Goal: Task Accomplishment & Management: Complete application form

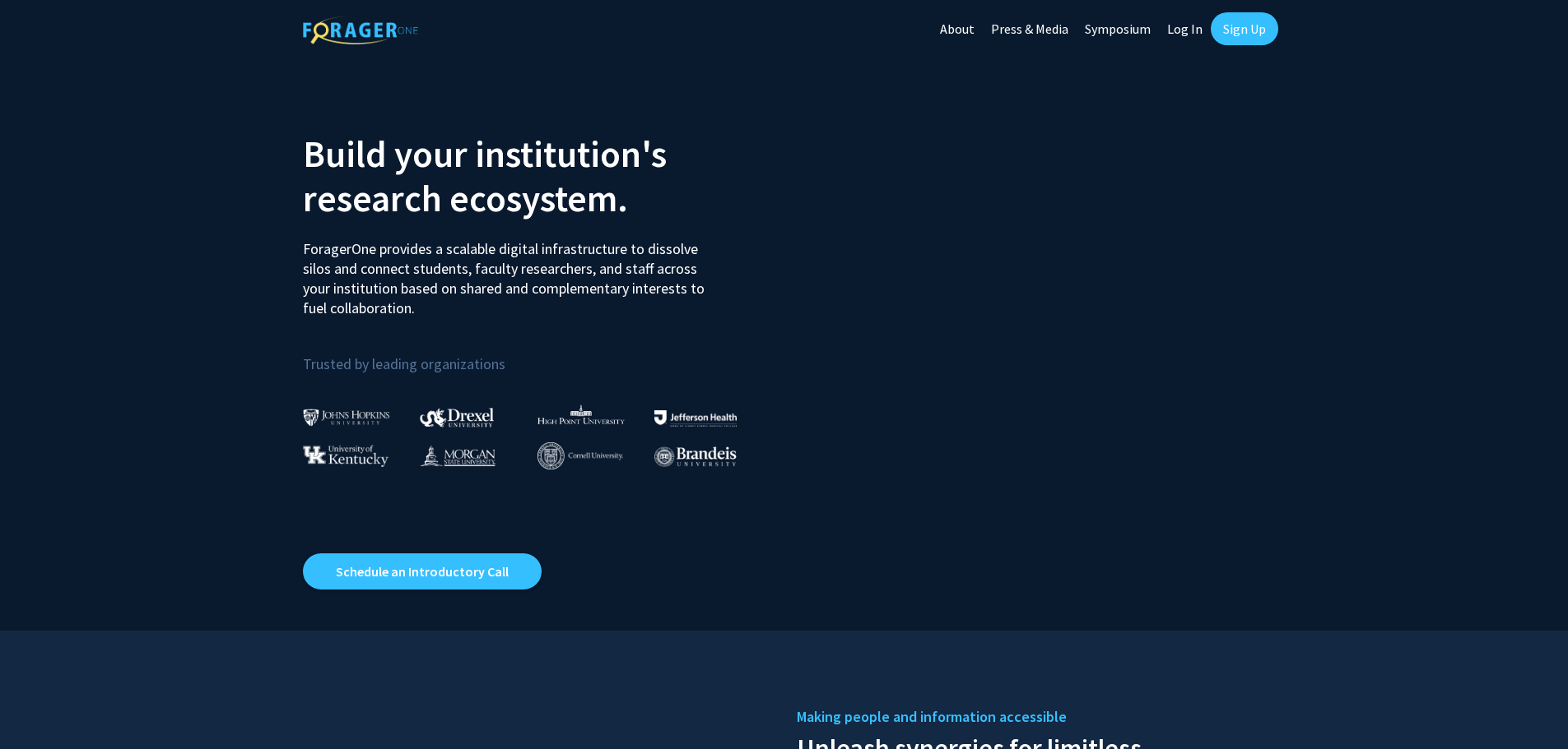
click at [1256, 33] on link "Sign Up" at bounding box center [1244, 29] width 67 height 33
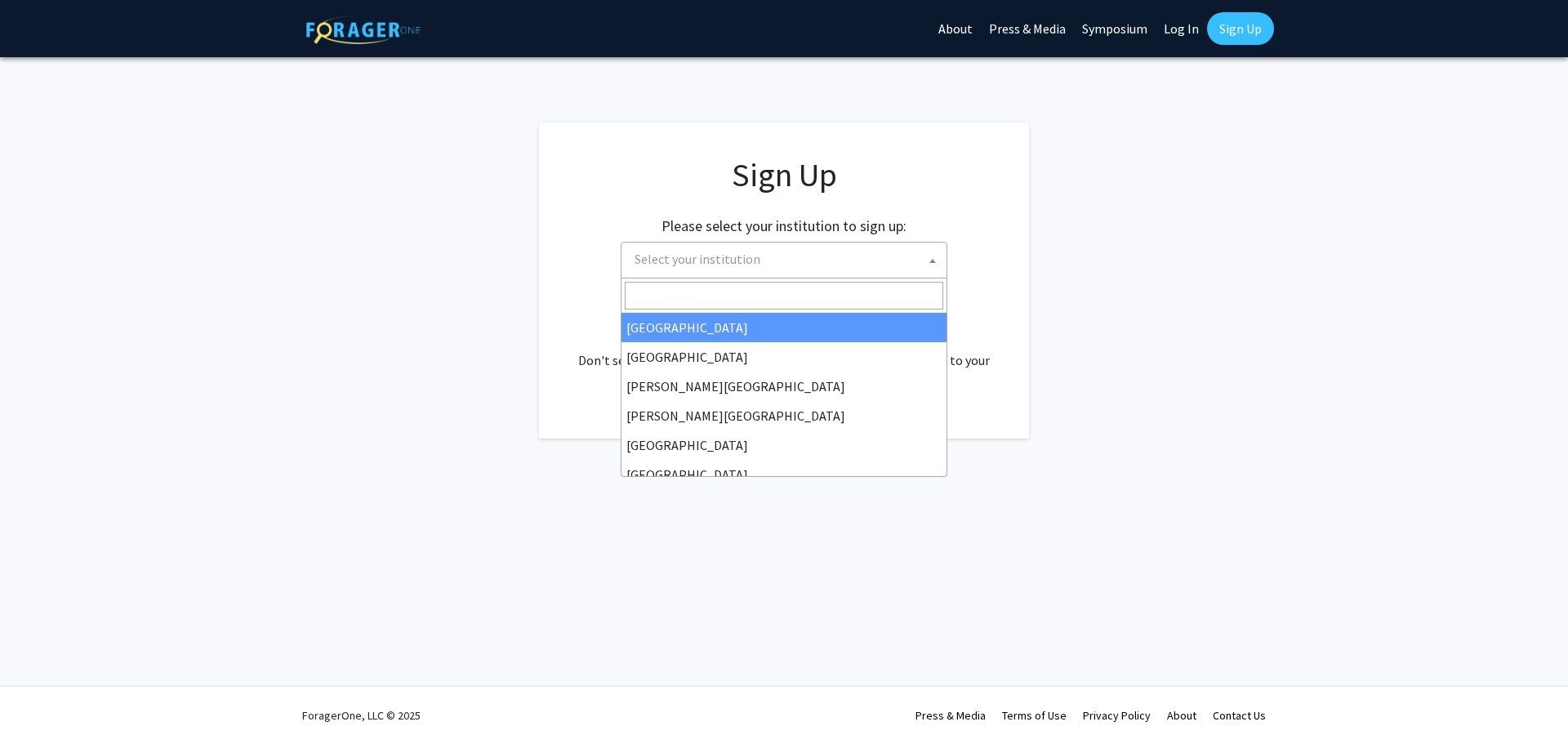
click at [897, 247] on span "Select your institution" at bounding box center [787, 259] width 319 height 34
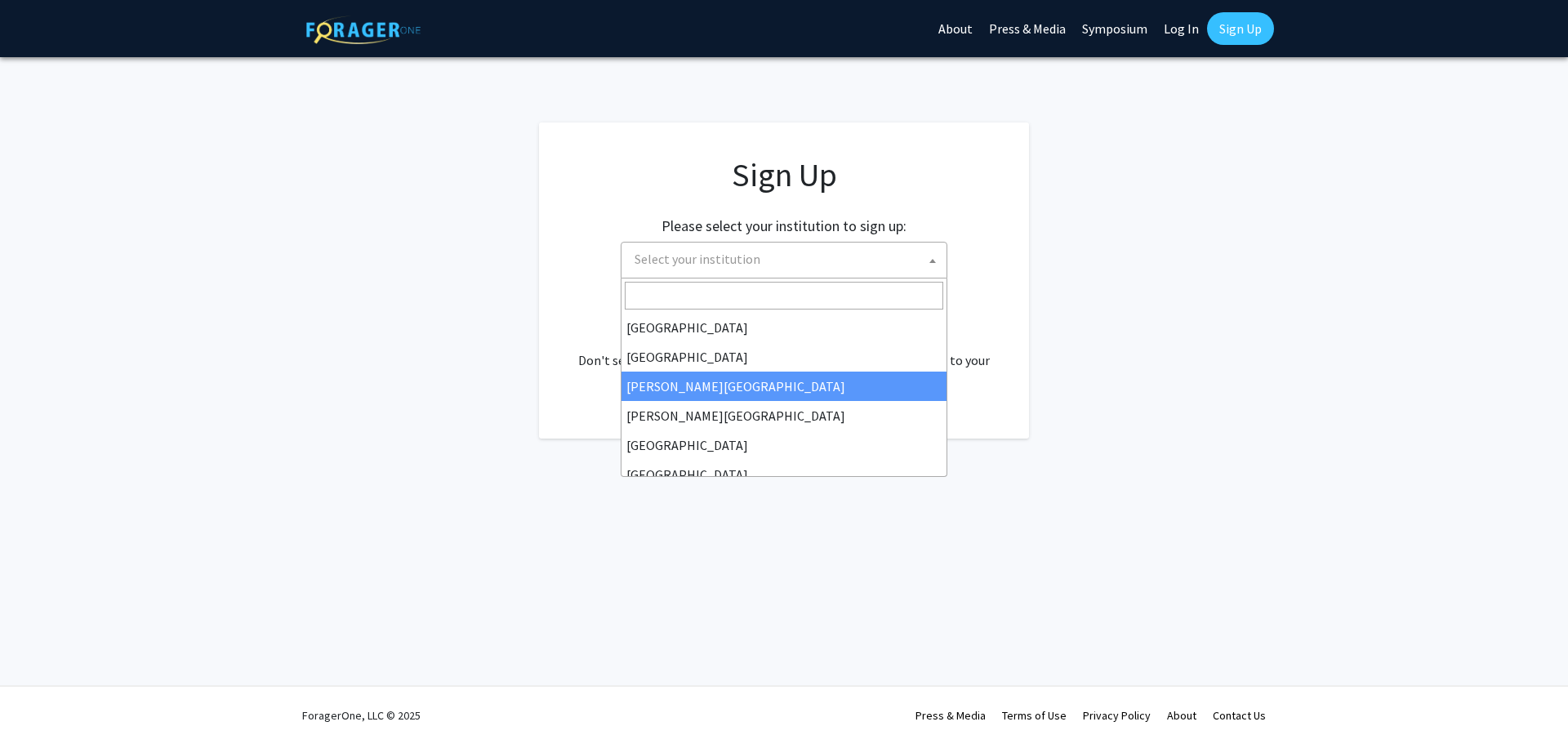
drag, startPoint x: 825, startPoint y: 363, endPoint x: 835, endPoint y: 388, distance: 26.9
select select "5"
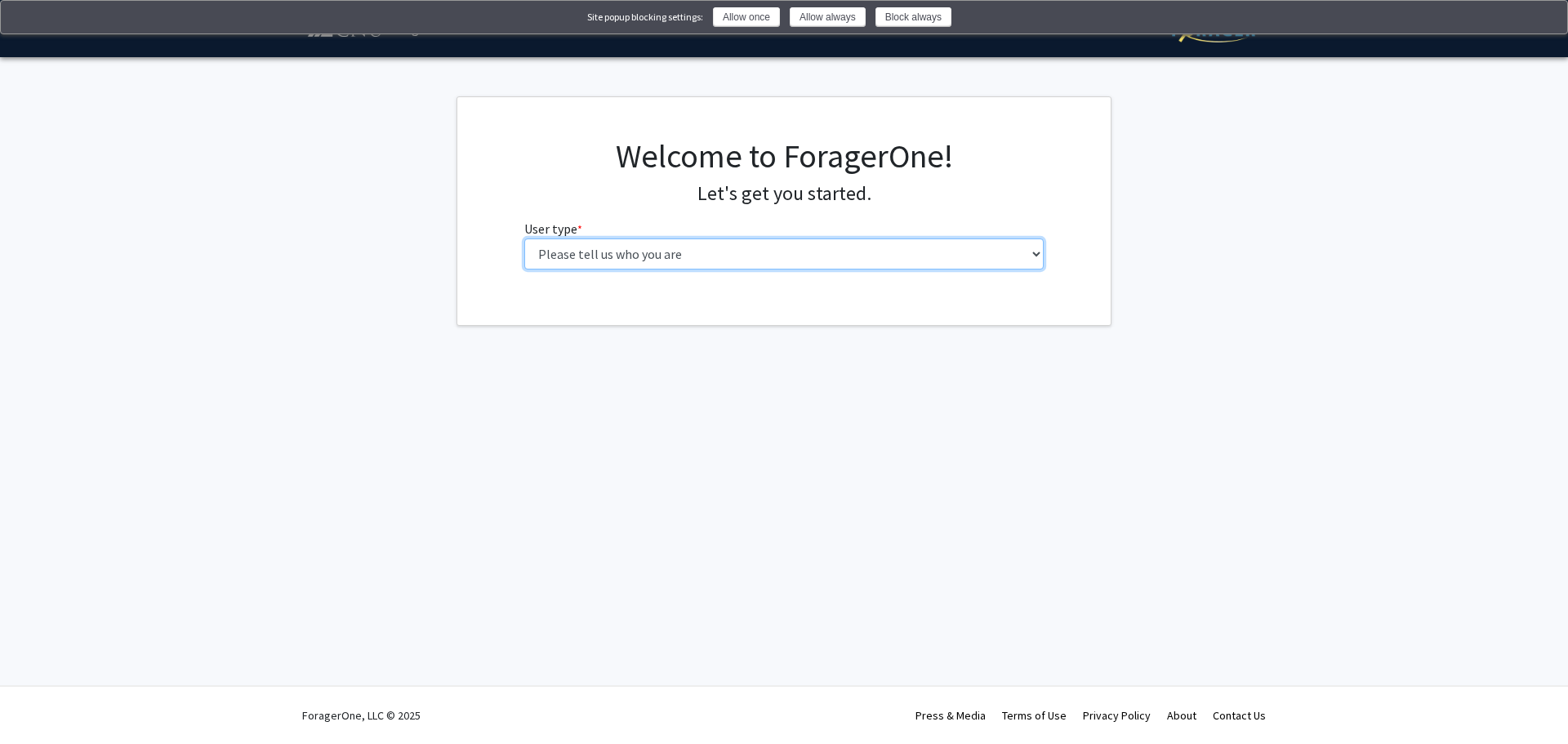
click at [1030, 246] on select "Please tell us who you are Undergraduate Student Master's Student Doctoral Cand…" at bounding box center [785, 254] width 520 height 31
select select "1: undergrad"
click at [525, 239] on select "Please tell us who you are Undergraduate Student Master's Student Doctoral Cand…" at bounding box center [785, 254] width 520 height 31
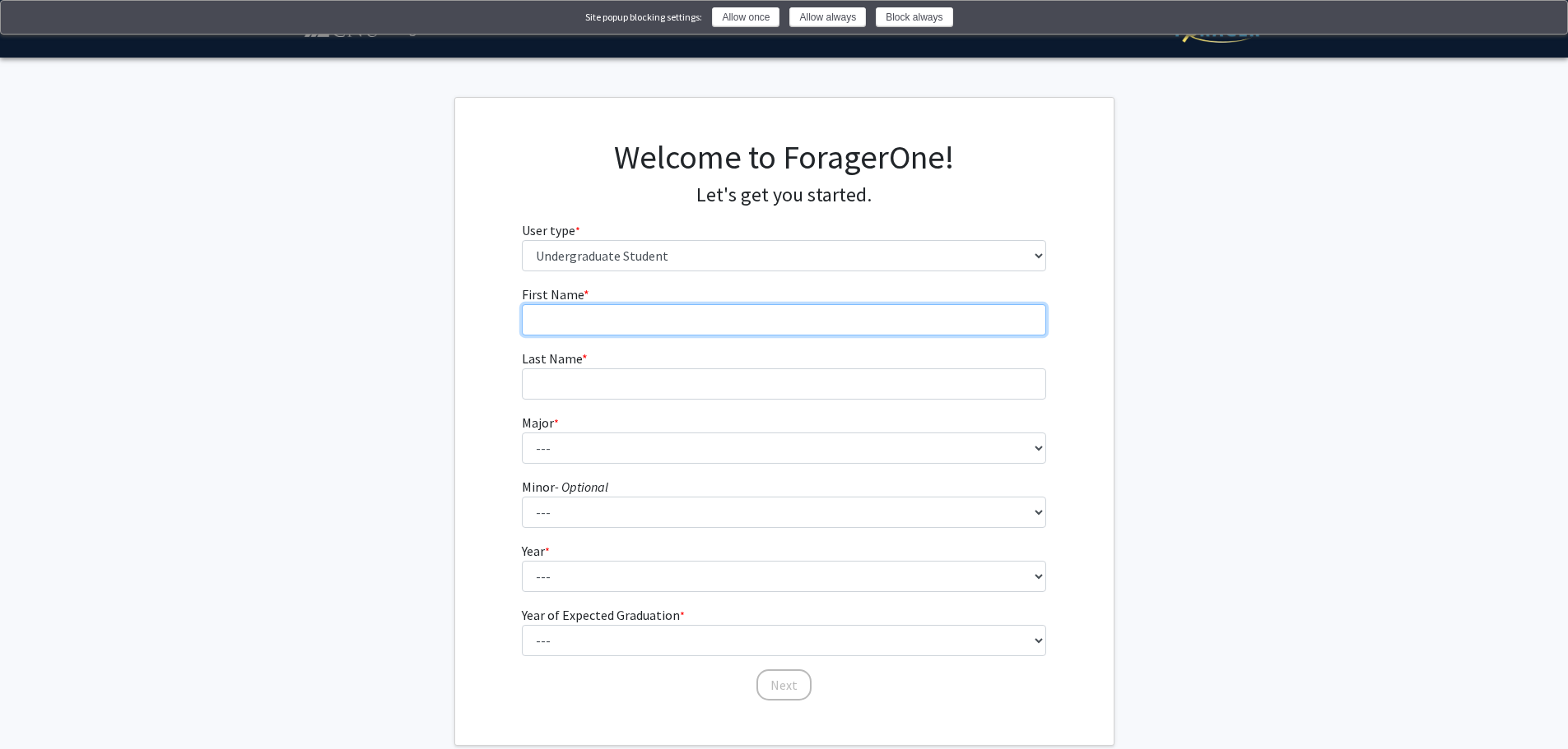
click at [839, 308] on input "First Name * required" at bounding box center [784, 320] width 524 height 31
type input "[PERSON_NAME]"
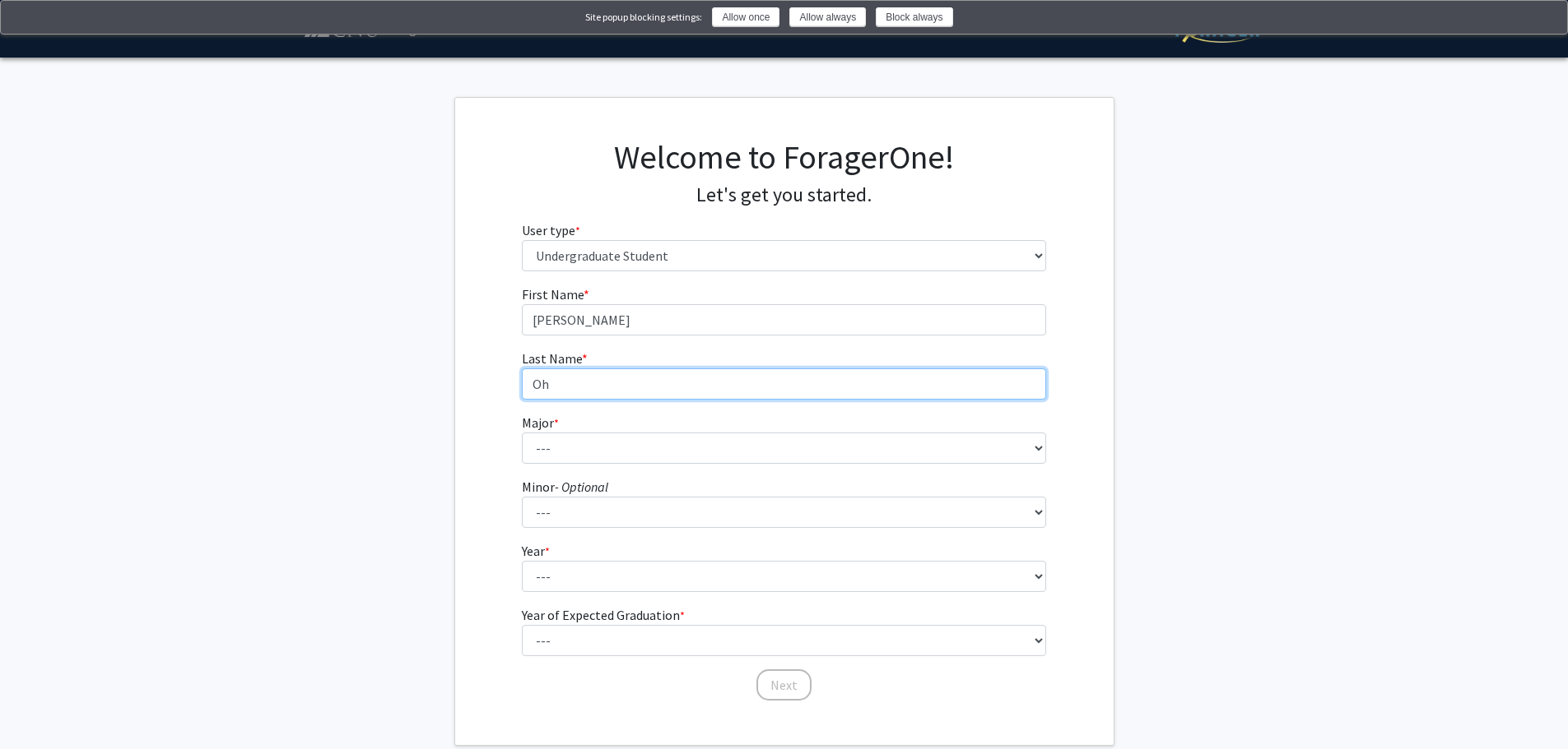
type input "Oh"
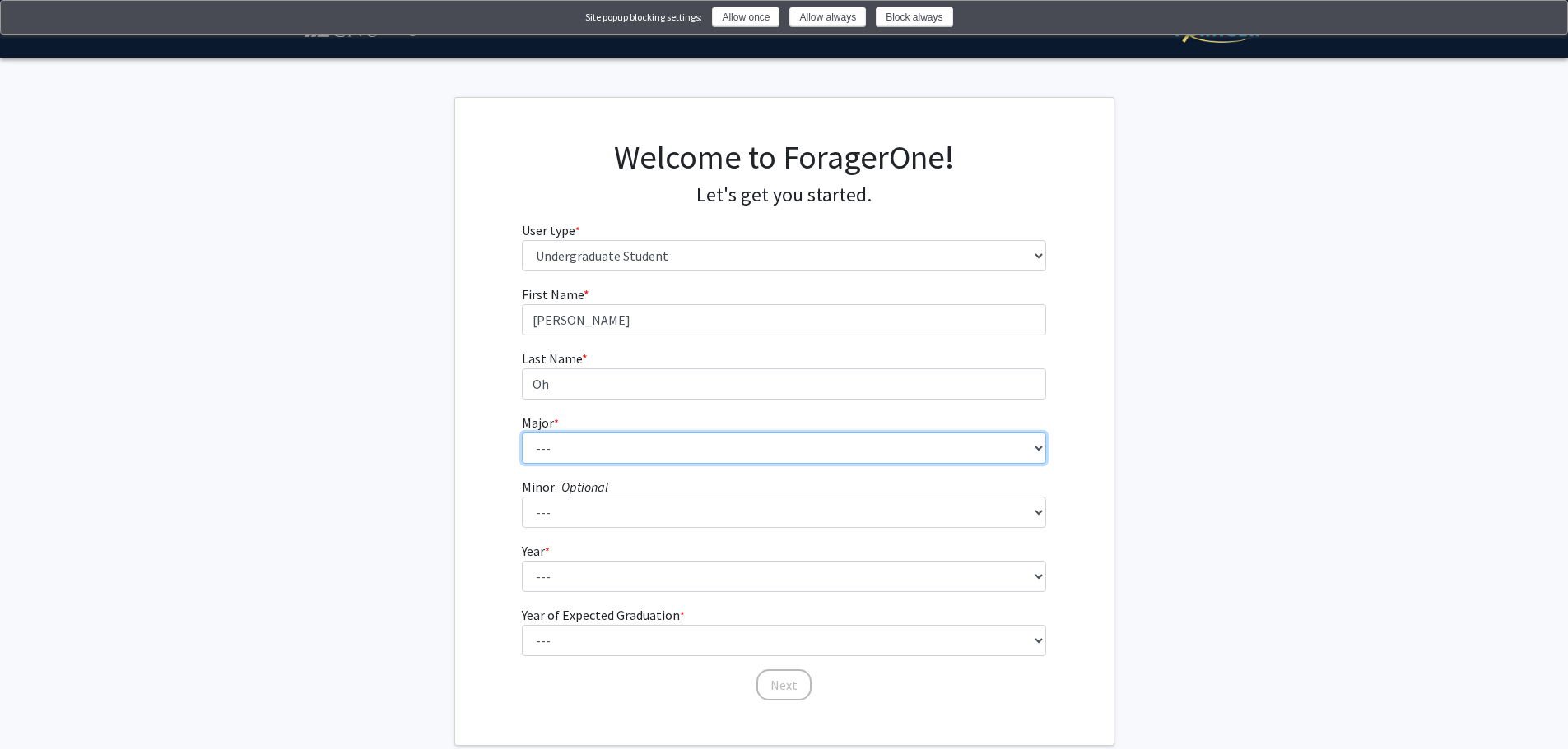
select select "31: 642"
click at [522, 432] on select "--- Accounting Applied Physics Art History Biochemistry Biology Chemistry Class…" at bounding box center [784, 448] width 524 height 31
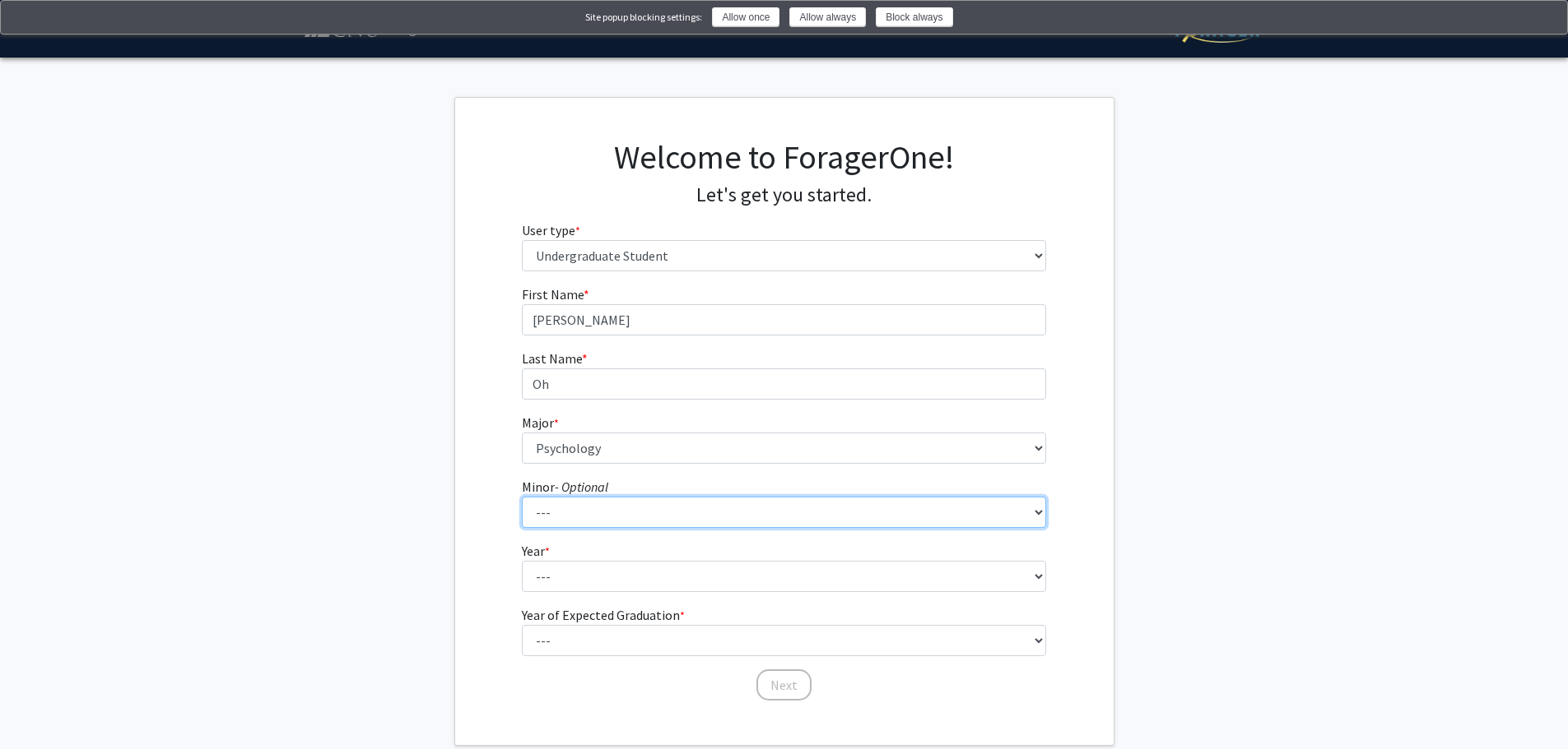
click at [786, 518] on select "--- African American Studies American Studies Anthropology Asian Studies Busine…" at bounding box center [784, 512] width 524 height 31
select select "18: 421"
click at [522, 496] on select "--- African American Studies American Studies Anthropology Asian Studies Busine…" at bounding box center [784, 512] width 524 height 31
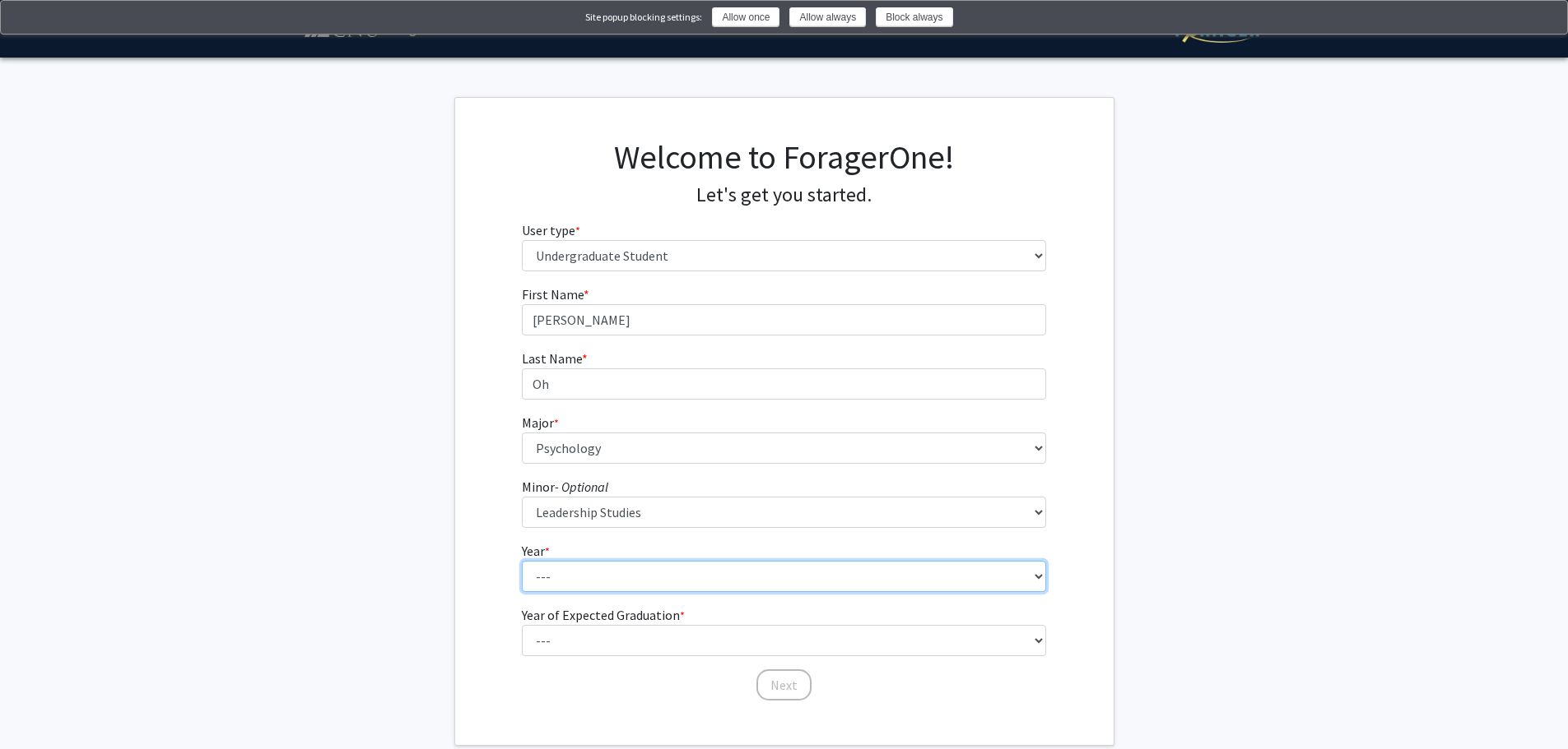
click at [809, 578] on select "--- First-year Sophomore Junior Senior Postbaccalaureate Certificate" at bounding box center [784, 577] width 524 height 31
select select "2: sophomore"
click at [522, 561] on select "--- First-year Sophomore Junior Senior Postbaccalaureate Certificate" at bounding box center [784, 577] width 524 height 31
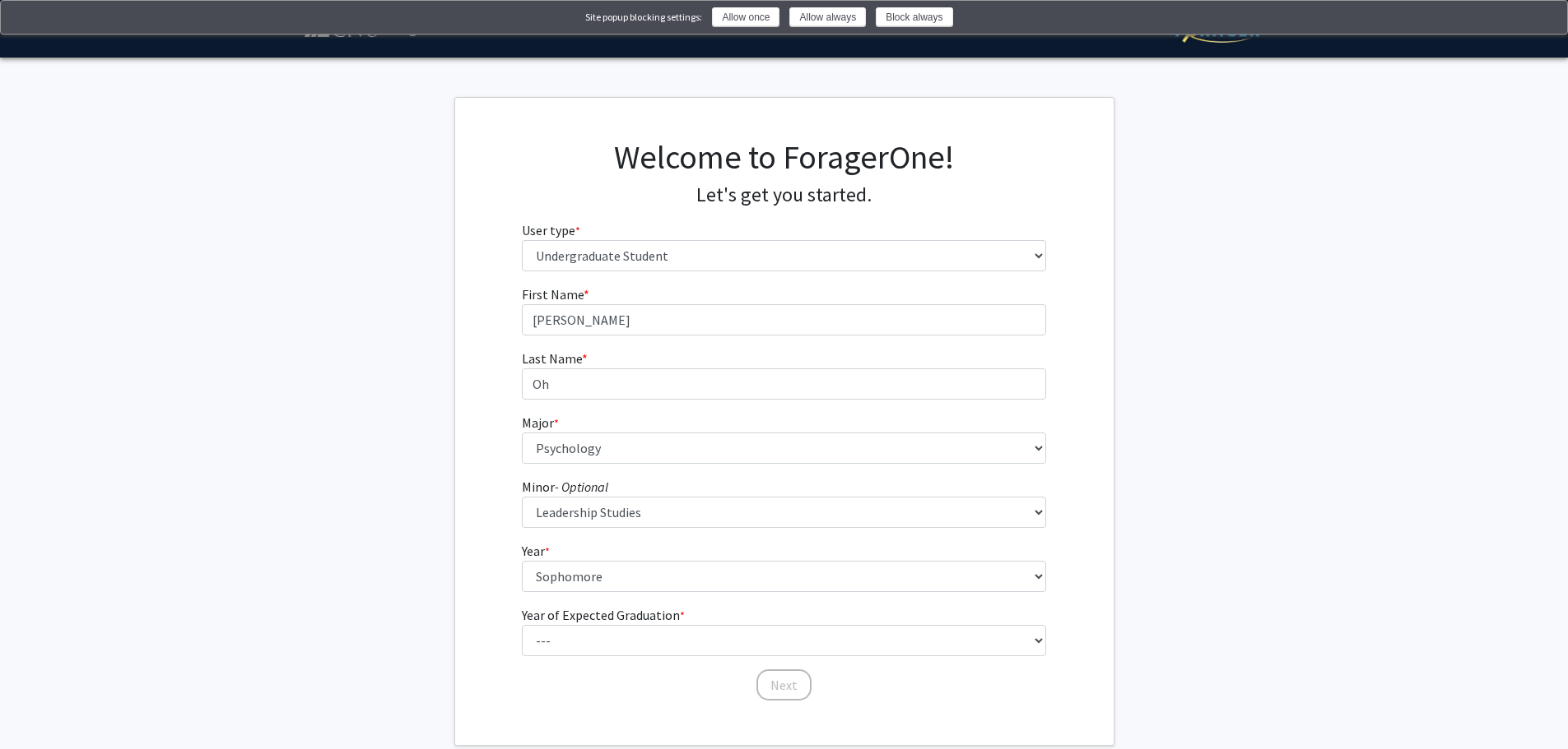
click at [770, 617] on fg-select "Year of Expected Graduation * required --- 2025 2026 2027 2028 2029 2030 2031 2…" at bounding box center [784, 631] width 524 height 51
click at [781, 640] on select "--- 2025 2026 2027 2028 2029 2030 2031 2032 2033 2034" at bounding box center [784, 641] width 524 height 31
select select "3: 2027"
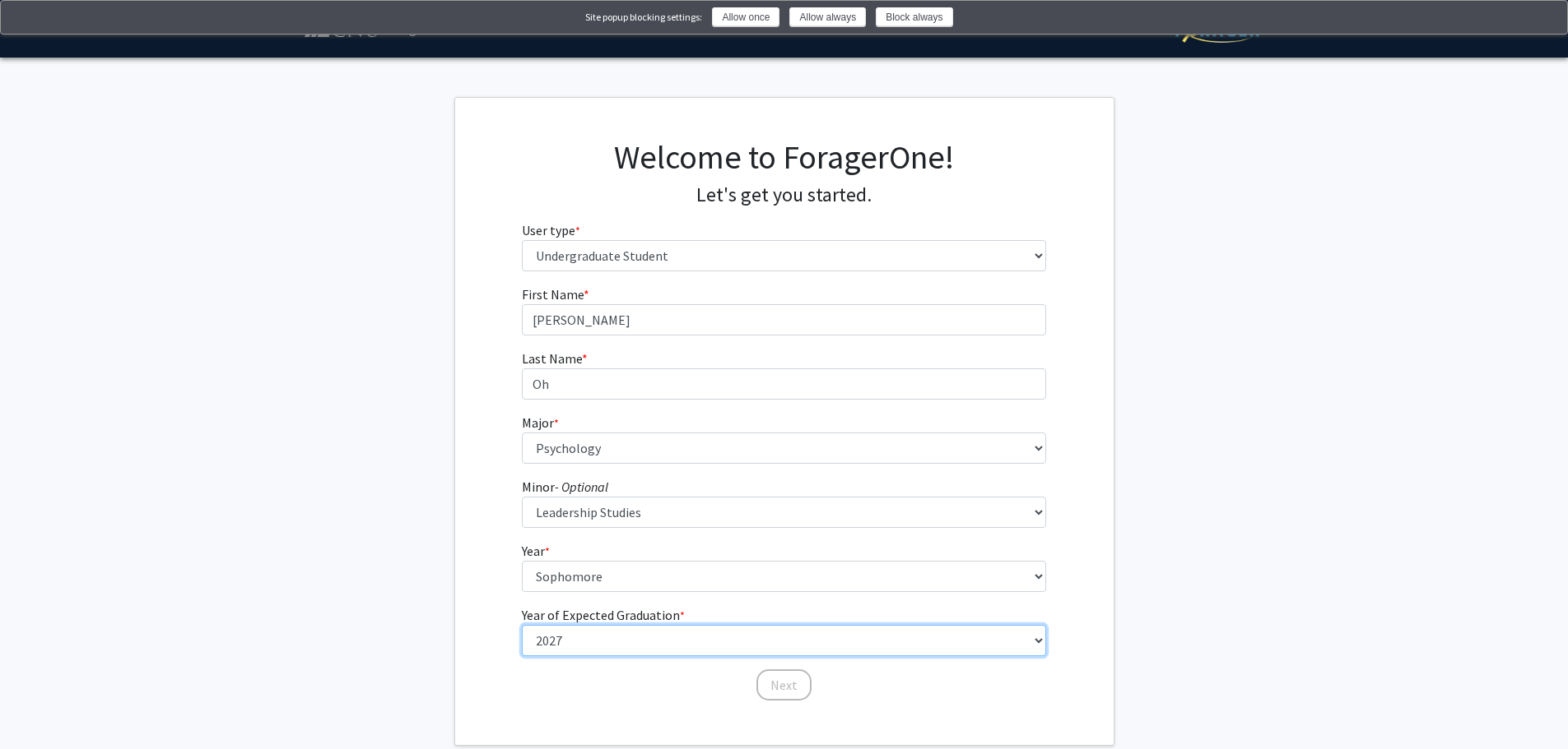
click at [522, 625] on select "--- 2025 2026 2027 2028 2029 2030 2031 2032 2033 2034" at bounding box center [784, 641] width 524 height 31
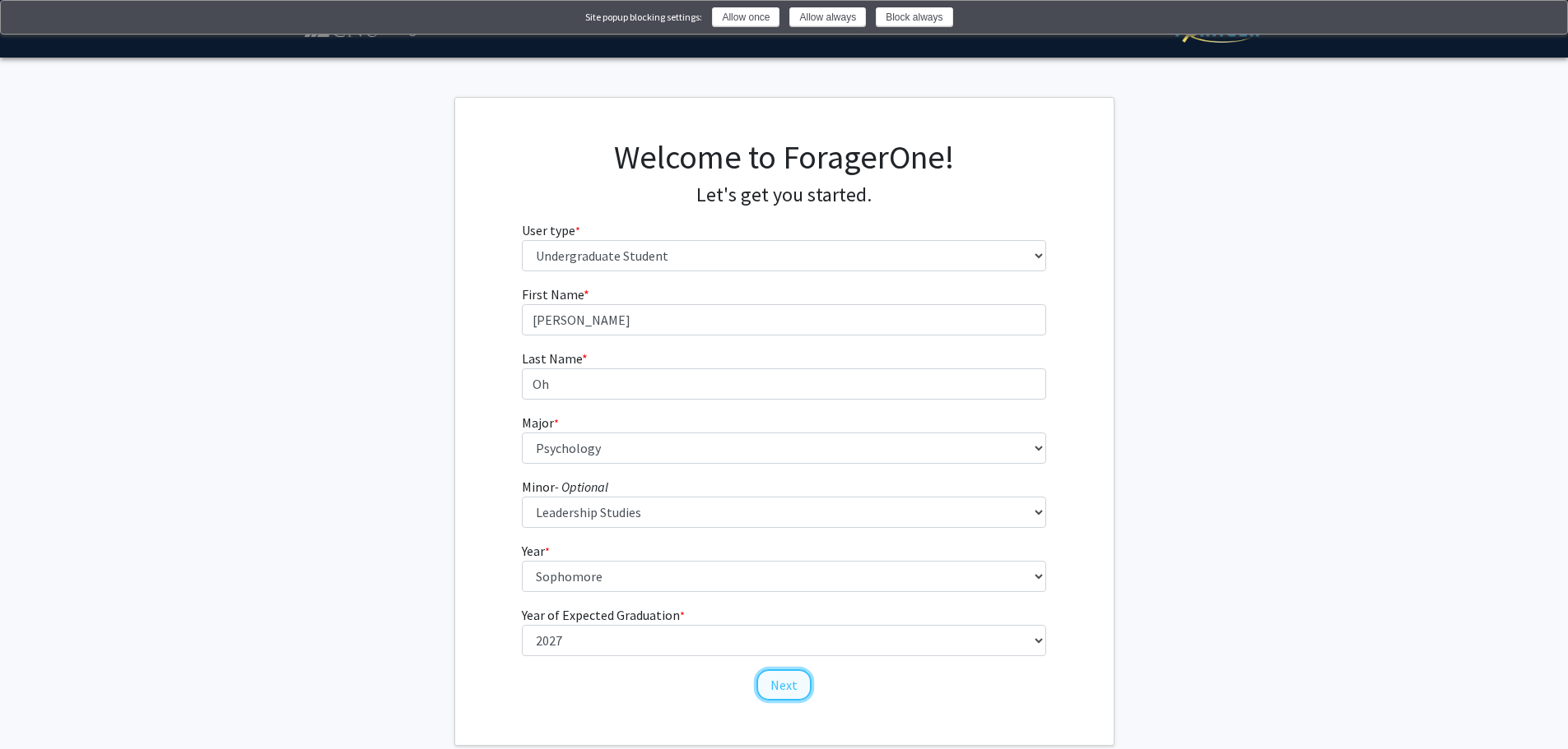
click at [771, 681] on button "Next" at bounding box center [784, 685] width 55 height 31
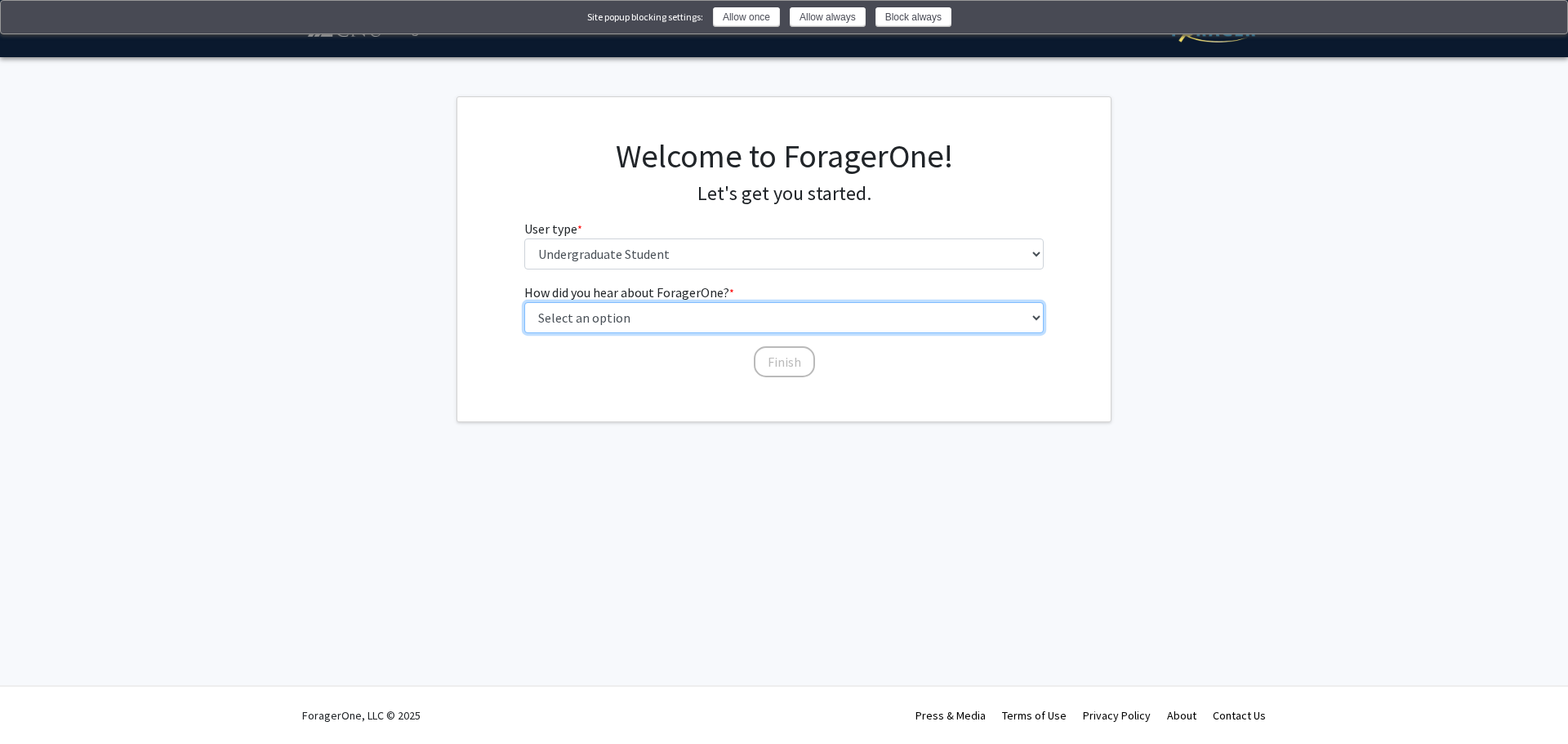
click at [826, 325] on select "Select an option Peer/student recommendation Faculty/staff recommendation Unive…" at bounding box center [785, 318] width 520 height 31
select select "2: faculty_recommendation"
click at [525, 302] on select "Select an option Peer/student recommendation Faculty/staff recommendation Unive…" at bounding box center [785, 318] width 520 height 31
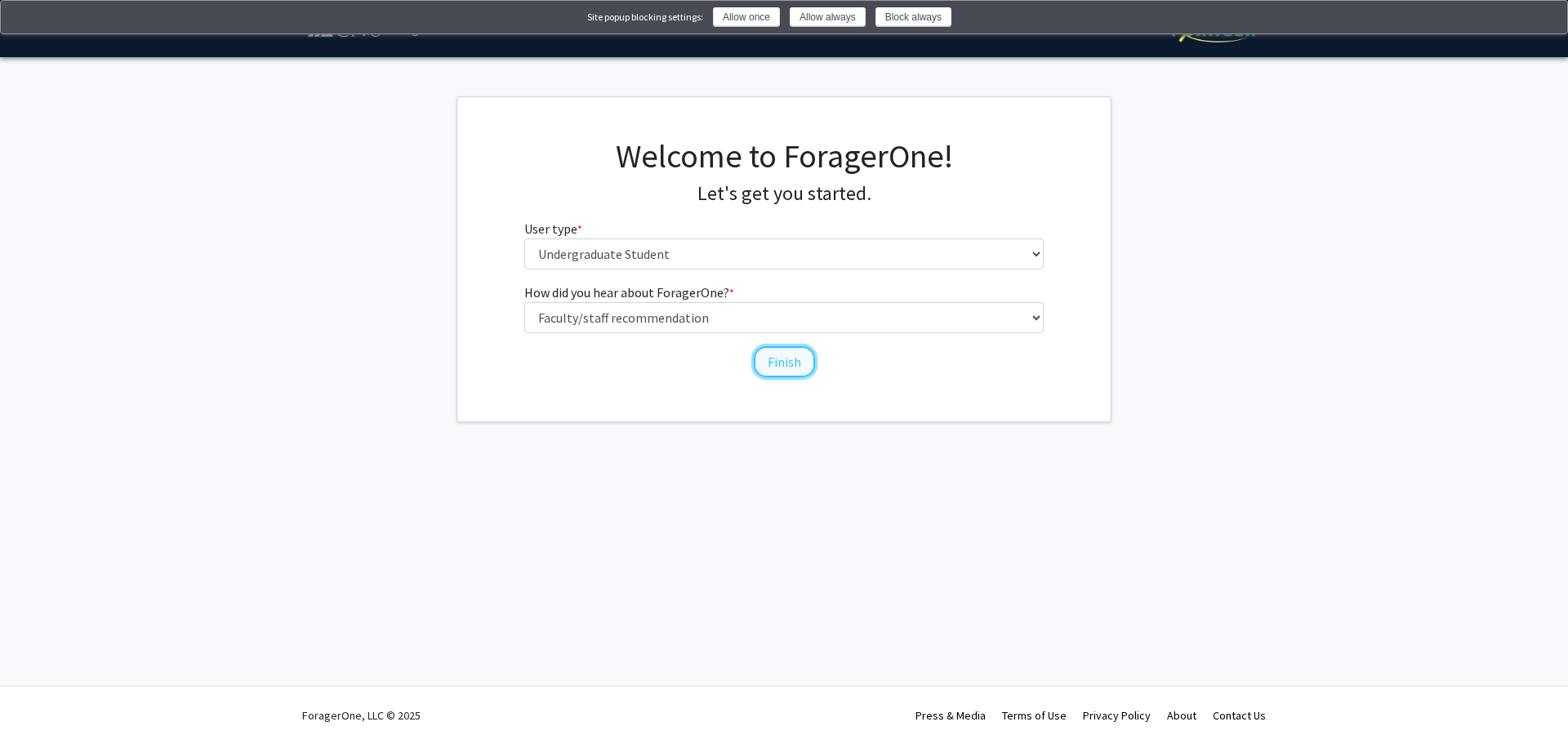
click at [785, 367] on button "Finish" at bounding box center [784, 362] width 61 height 31
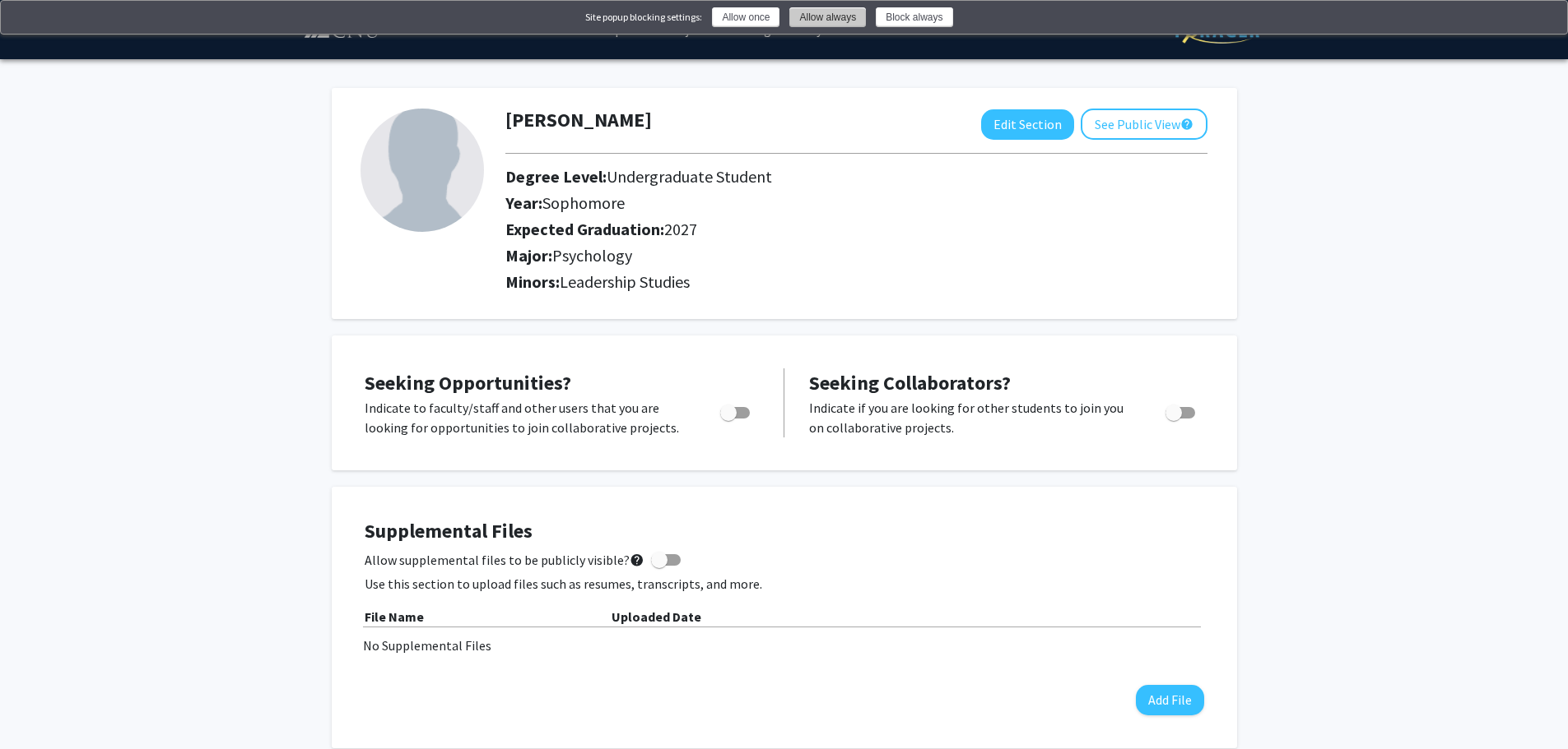
click at [851, 22] on button "Allow always" at bounding box center [827, 17] width 76 height 20
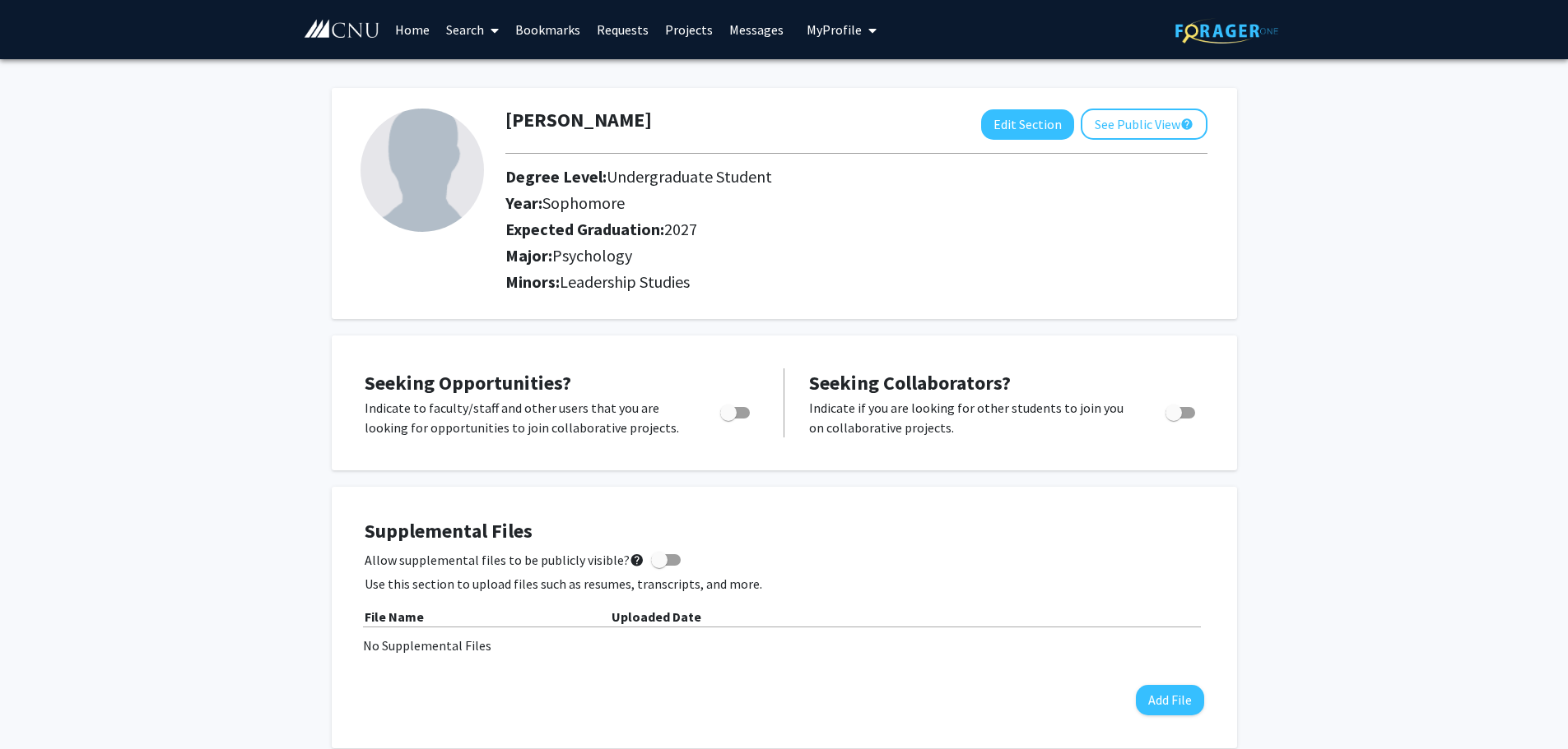
click at [823, 42] on button "My Profile" at bounding box center [841, 29] width 80 height 59
click at [865, 73] on span "[PERSON_NAME]" at bounding box center [909, 76] width 100 height 18
click at [475, 21] on link "Search" at bounding box center [472, 29] width 69 height 58
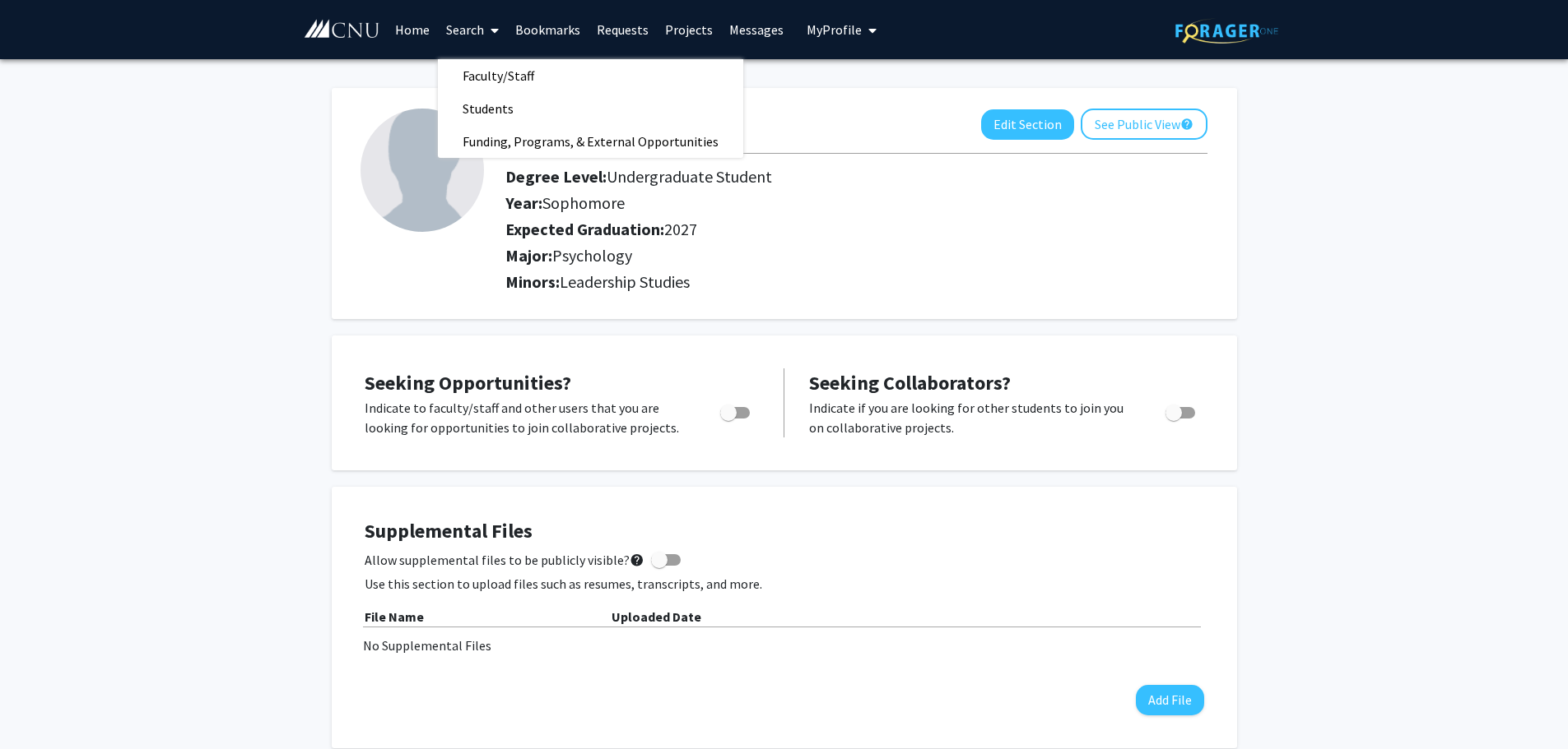
click at [333, 243] on div "[PERSON_NAME] Edit Section See Public View help Degree Level: Undergraduate Stu…" at bounding box center [784, 203] width 905 height 231
